Goal: Information Seeking & Learning: Learn about a topic

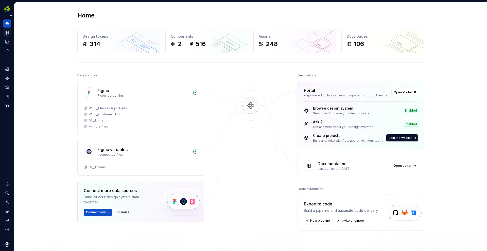
click at [6, 34] on icon "Documentation" at bounding box center [7, 32] width 5 height 5
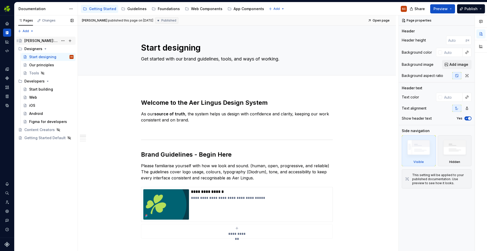
click at [31, 42] on div "[PERSON_NAME]: Global Experience Language" at bounding box center [41, 40] width 34 height 5
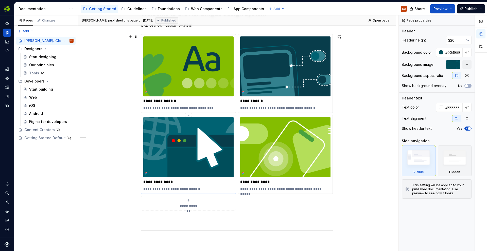
scroll to position [123, 0]
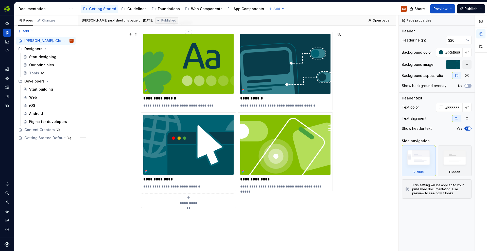
click at [176, 85] on img at bounding box center [188, 64] width 90 height 60
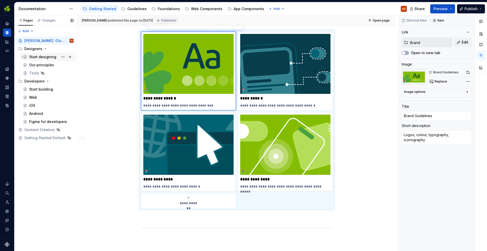
click at [33, 57] on div "Start designing" at bounding box center [42, 56] width 27 height 5
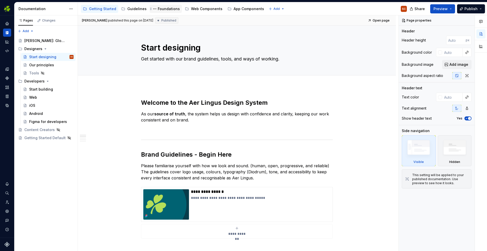
click at [158, 9] on div "Foundations" at bounding box center [169, 8] width 22 height 5
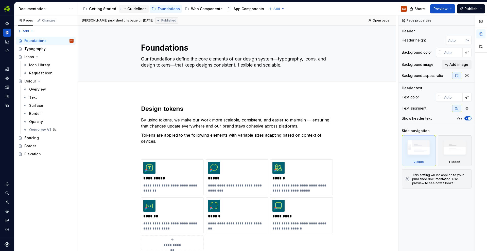
click at [135, 7] on div "Guidelines" at bounding box center [136, 8] width 19 height 5
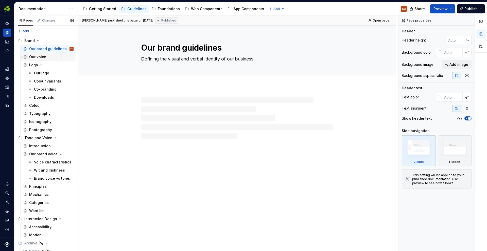
click at [38, 59] on div "Our voice" at bounding box center [37, 56] width 17 height 5
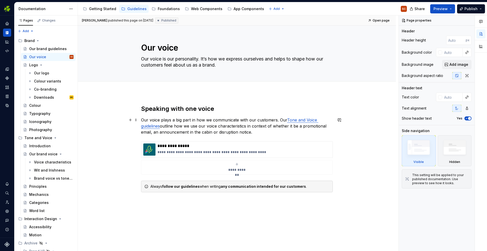
click at [300, 122] on link "Tone and Voice guidelines" at bounding box center [229, 123] width 177 height 11
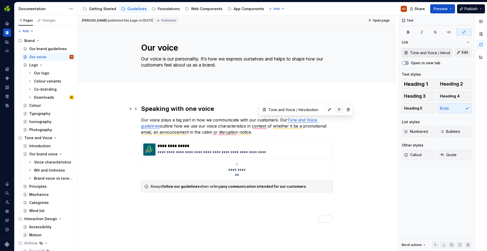
click at [335, 110] on button "button" at bounding box center [338, 109] width 7 height 7
type textarea "*"
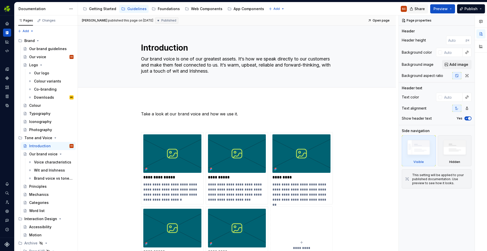
click at [414, 8] on button "Share" at bounding box center [417, 8] width 21 height 9
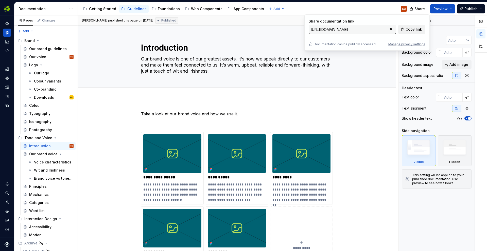
click at [418, 30] on span "Copy link" at bounding box center [413, 29] width 16 height 5
type textarea "*"
